Goal: Task Accomplishment & Management: Use online tool/utility

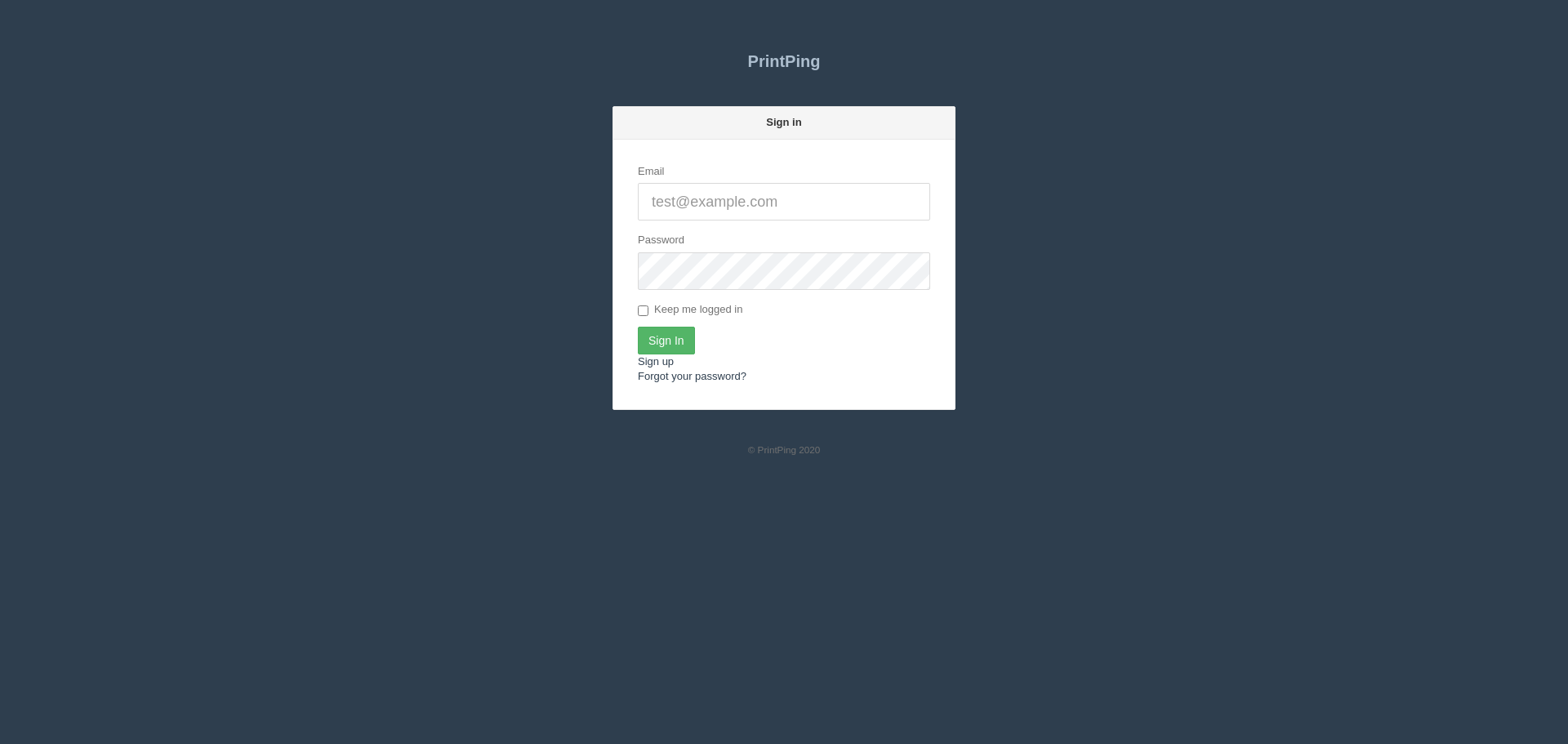
type input "[PERSON_NAME][EMAIL_ADDRESS][DOMAIN_NAME]"
click at [663, 329] on input "Sign In" at bounding box center [666, 340] width 57 height 28
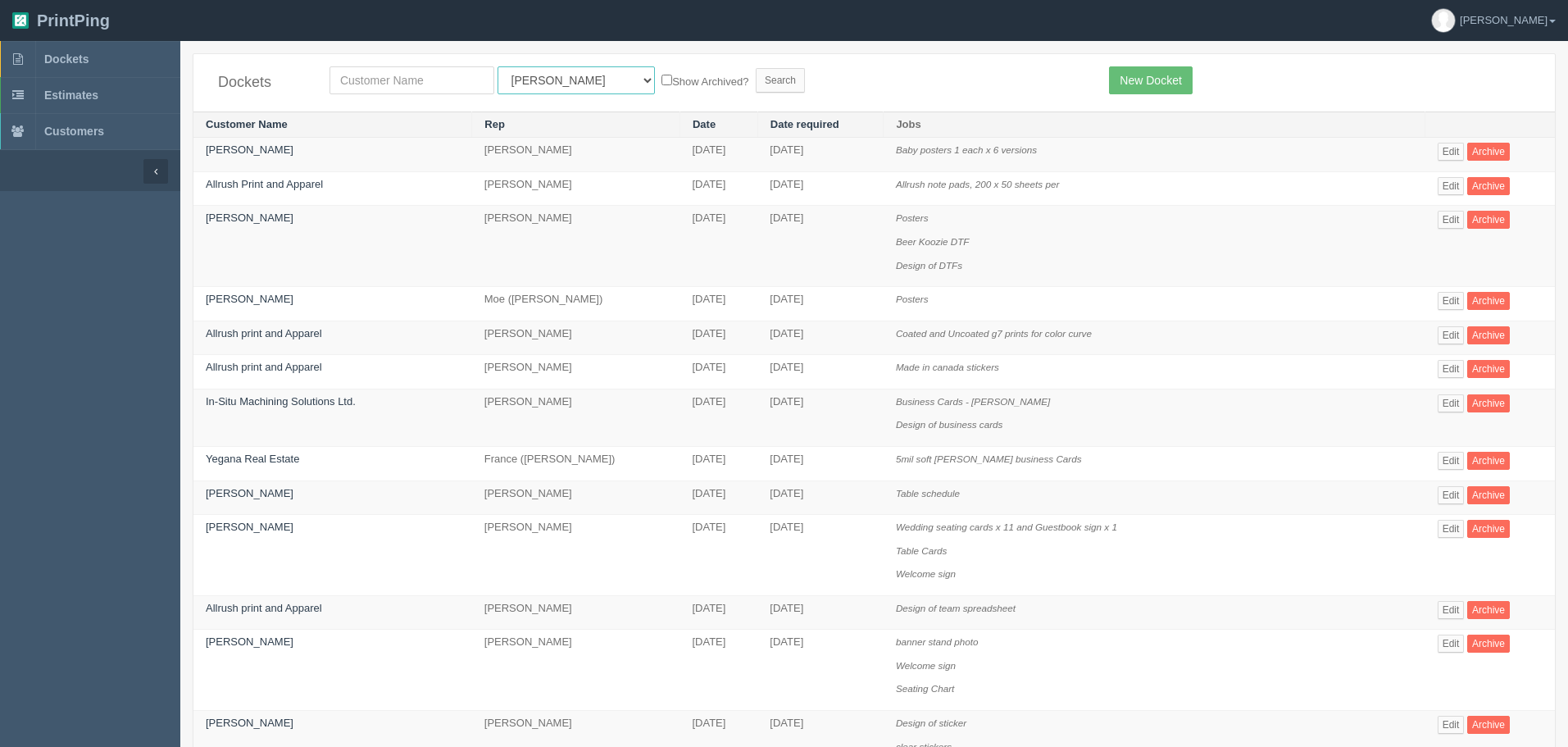
click at [510, 79] on select "All Users [PERSON_NAME] Test 1 [PERSON_NAME] [PERSON_NAME] [PERSON_NAME] France…" at bounding box center [576, 80] width 157 height 28
click at [498, 66] on select "All Users [PERSON_NAME] Test 1 [PERSON_NAME] [PERSON_NAME] [PERSON_NAME] France…" at bounding box center [576, 80] width 157 height 28
click at [508, 80] on select "All Users [PERSON_NAME] Test 1 [PERSON_NAME] [PERSON_NAME] [PERSON_NAME] France…" at bounding box center [576, 80] width 157 height 28
select select "8"
click at [498, 66] on select "All Users [PERSON_NAME] Test 1 [PERSON_NAME] [PERSON_NAME] [PERSON_NAME] France…" at bounding box center [576, 80] width 157 height 28
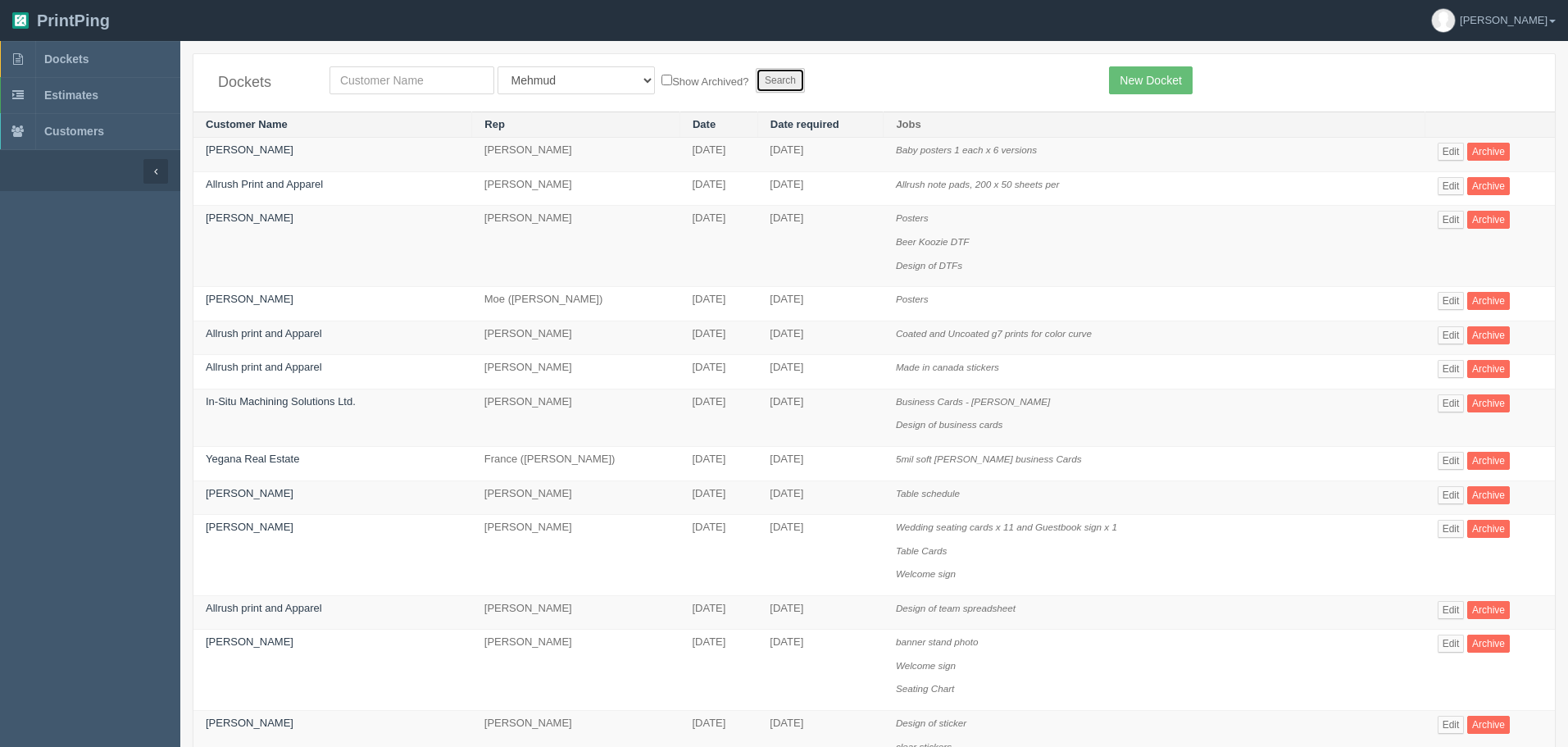
click at [756, 85] on input "Search" at bounding box center [780, 80] width 49 height 25
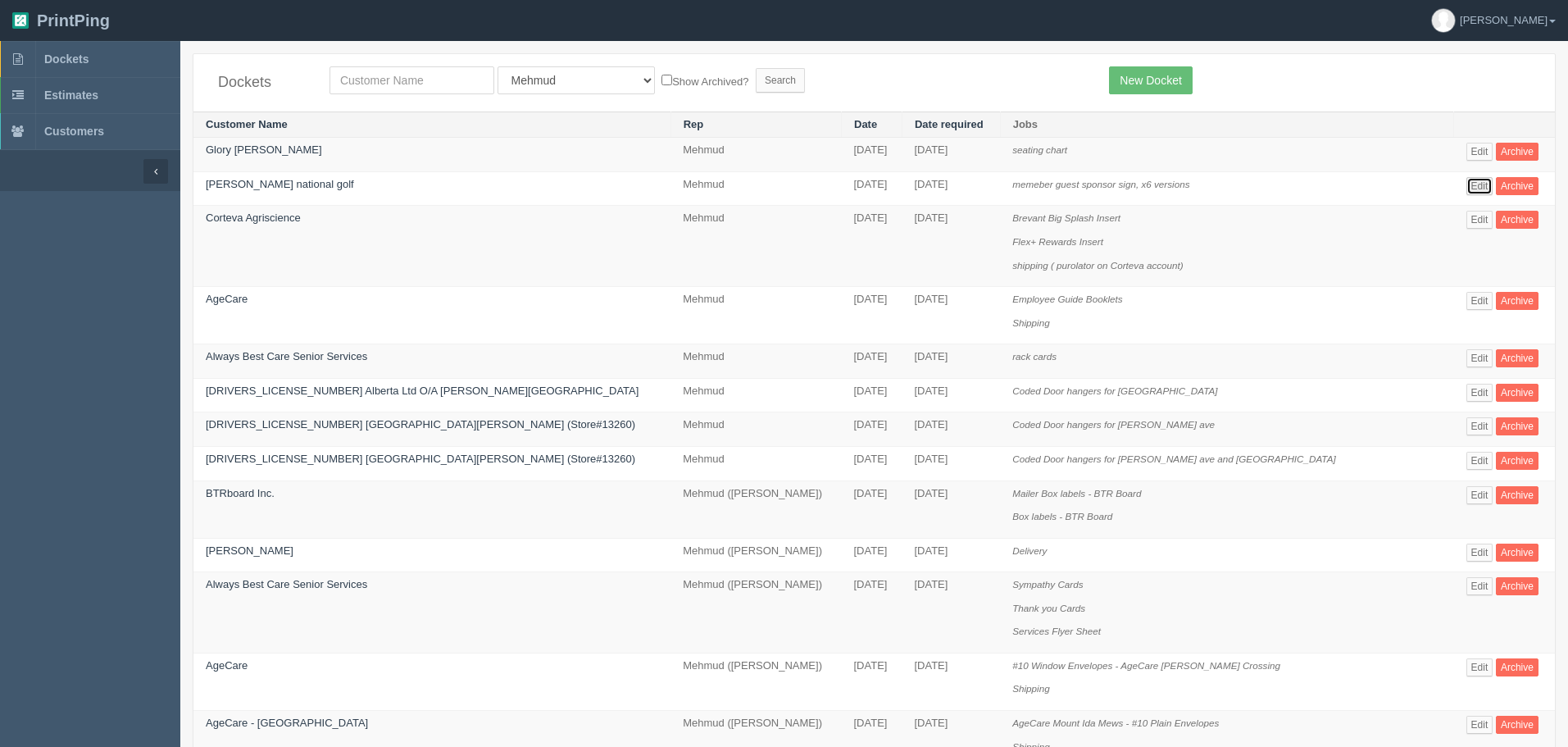
click at [1466, 189] on link "Edit" at bounding box center [1480, 186] width 27 height 18
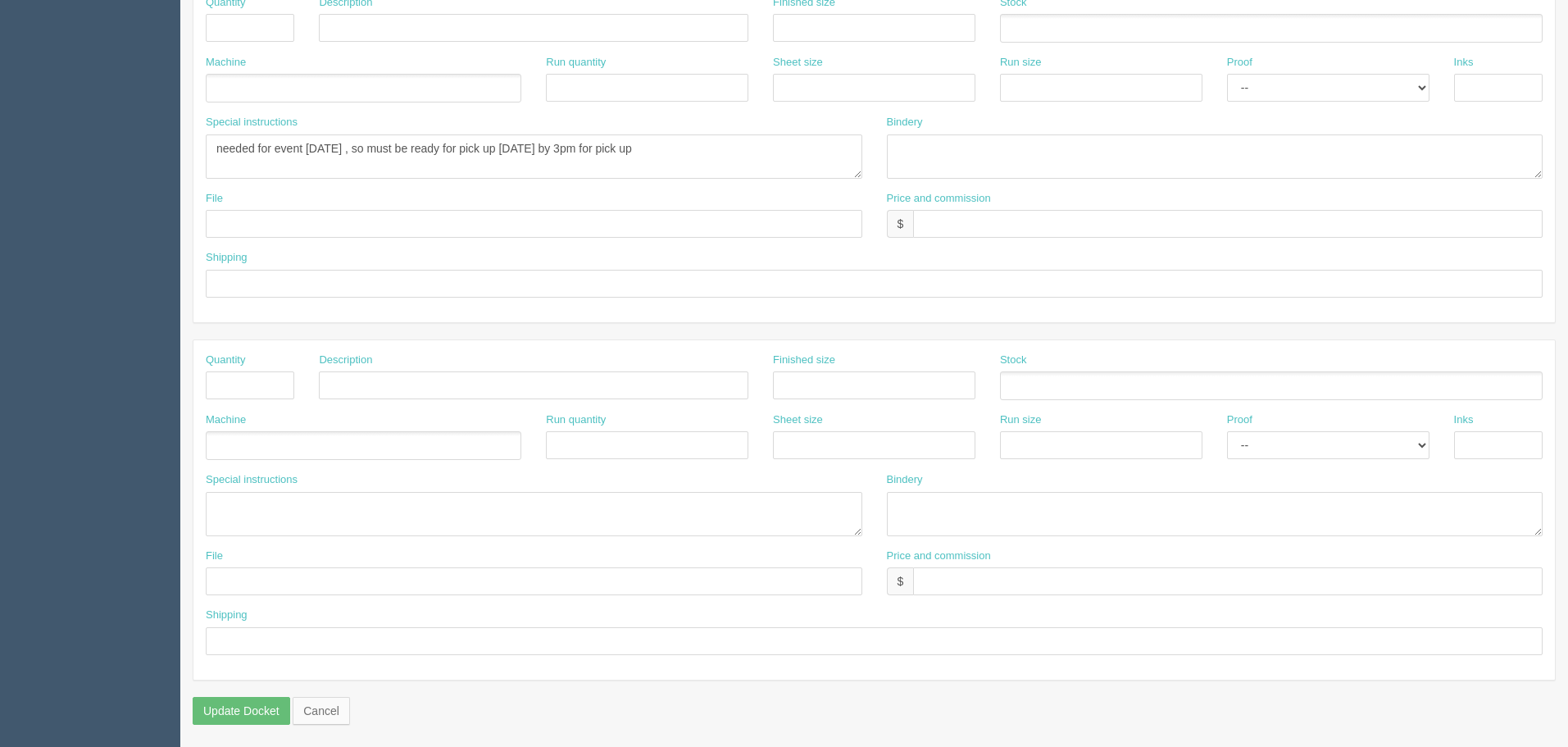
scroll to position [742, 0]
